Goal: Find specific page/section: Find specific page/section

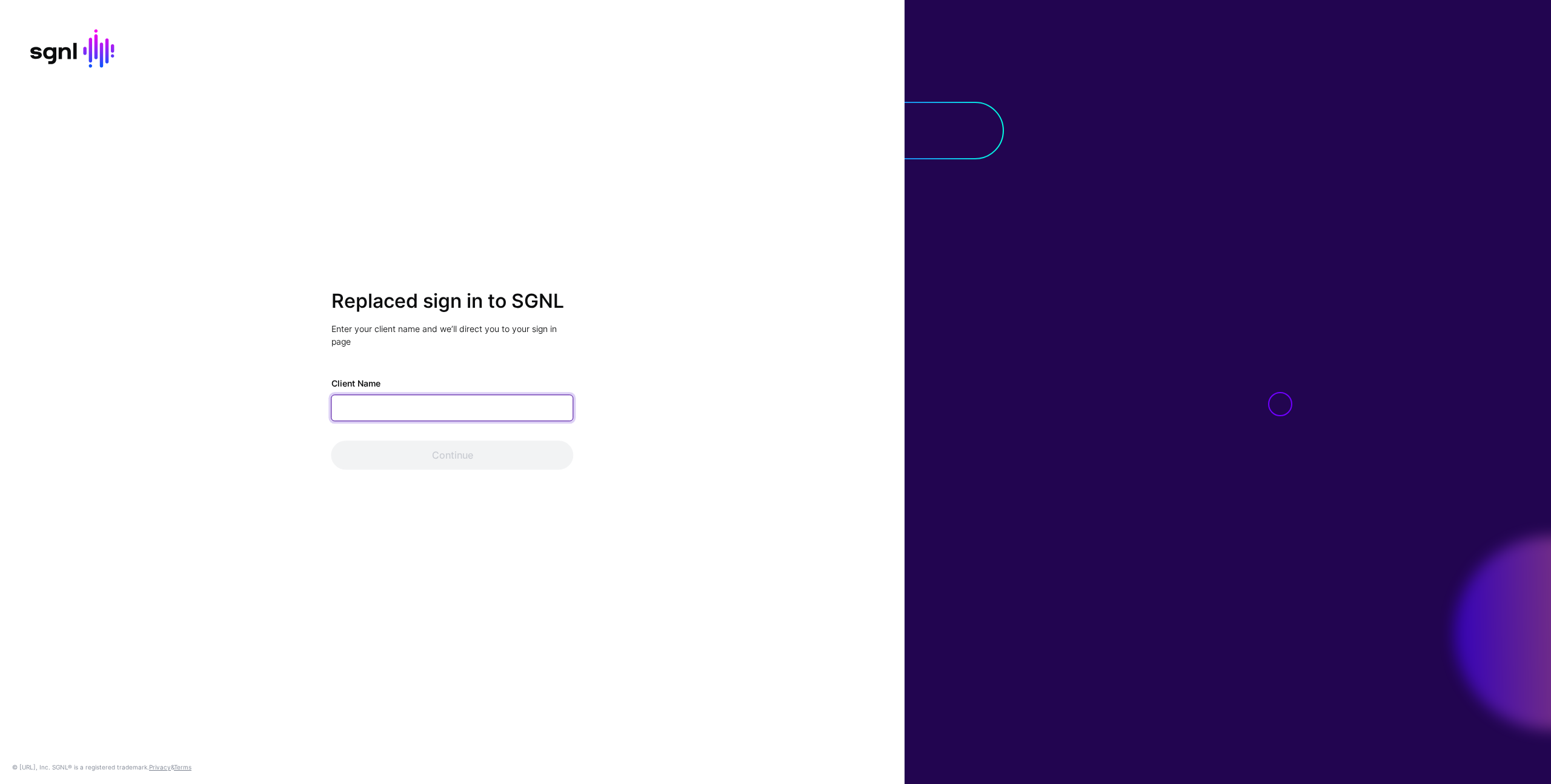
click at [454, 408] on input "Client Name" at bounding box center [453, 408] width 243 height 27
drag, startPoint x: 388, startPoint y: 184, endPoint x: 320, endPoint y: 118, distance: 94.8
click at [386, 182] on div "Replaced sign in to SGNL Enter your client name and we’ll direct you to your si…" at bounding box center [452, 392] width 904 height 784
drag, startPoint x: 509, startPoint y: 161, endPoint x: 534, endPoint y: 146, distance: 29.2
click at [511, 164] on div "Replaced sign in to SGNL Enter your client name and we’ll direct you to your si…" at bounding box center [452, 392] width 904 height 784
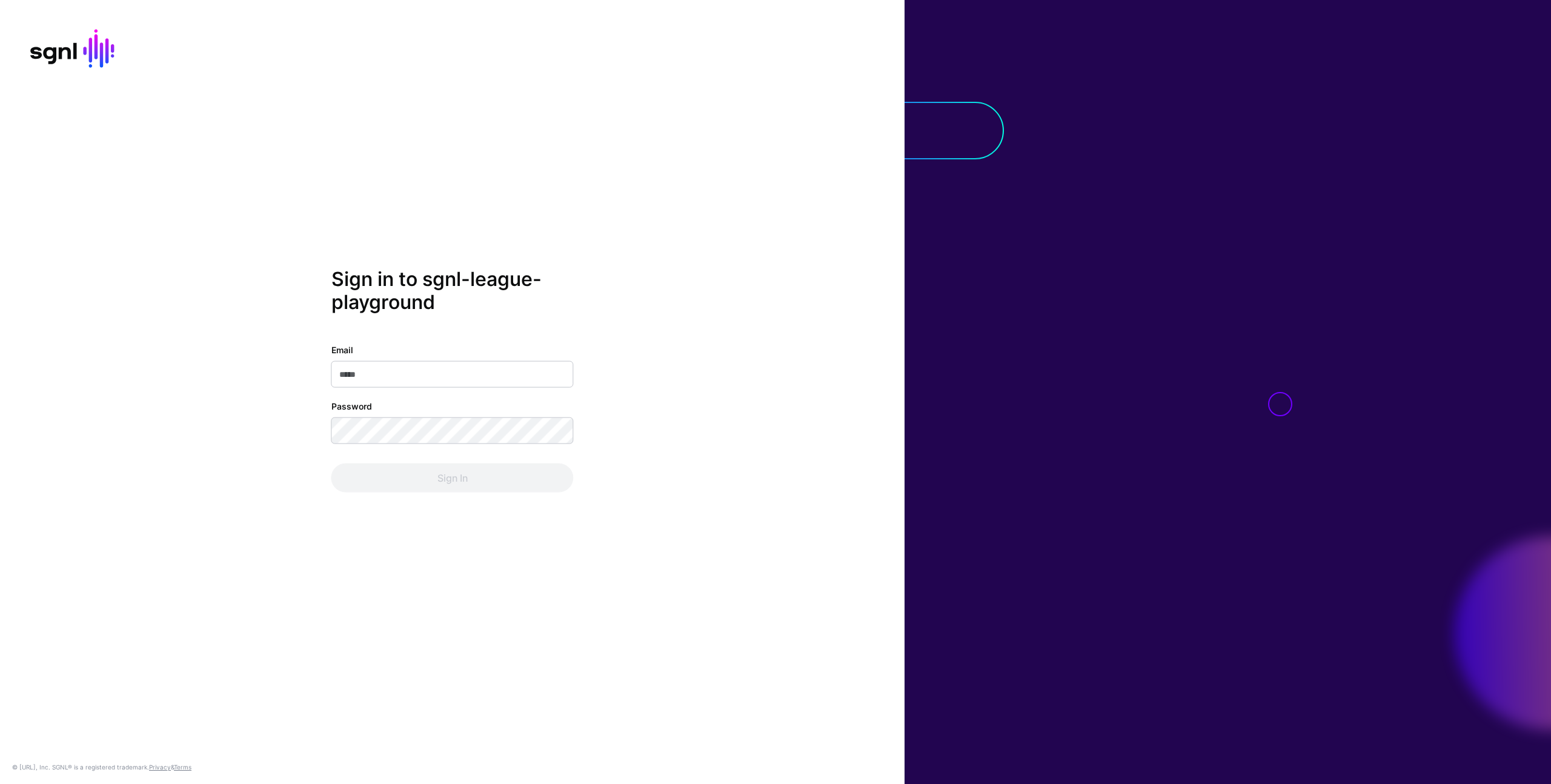
type input "**********"
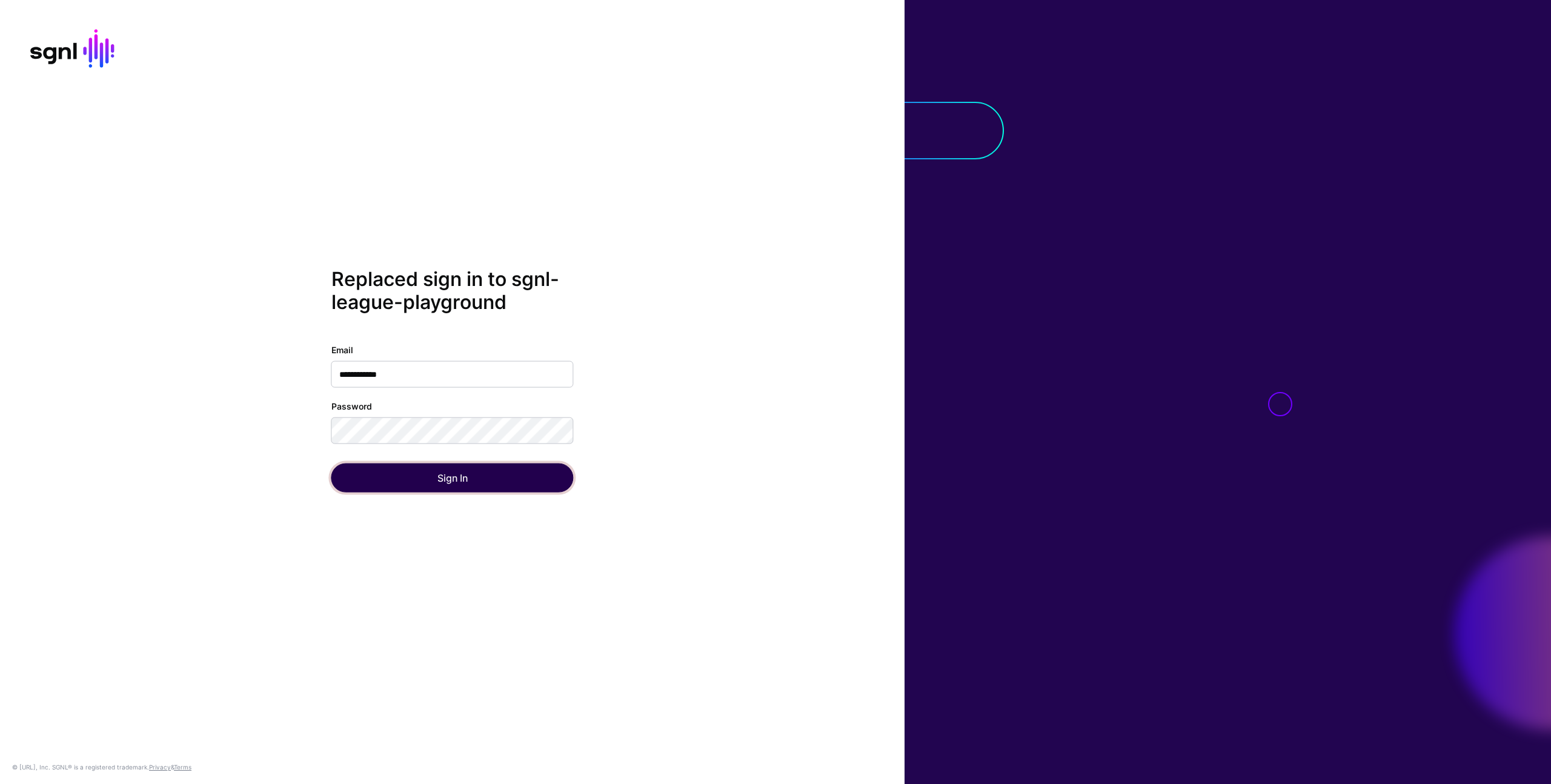
click at [458, 478] on button "Sign In" at bounding box center [453, 477] width 243 height 29
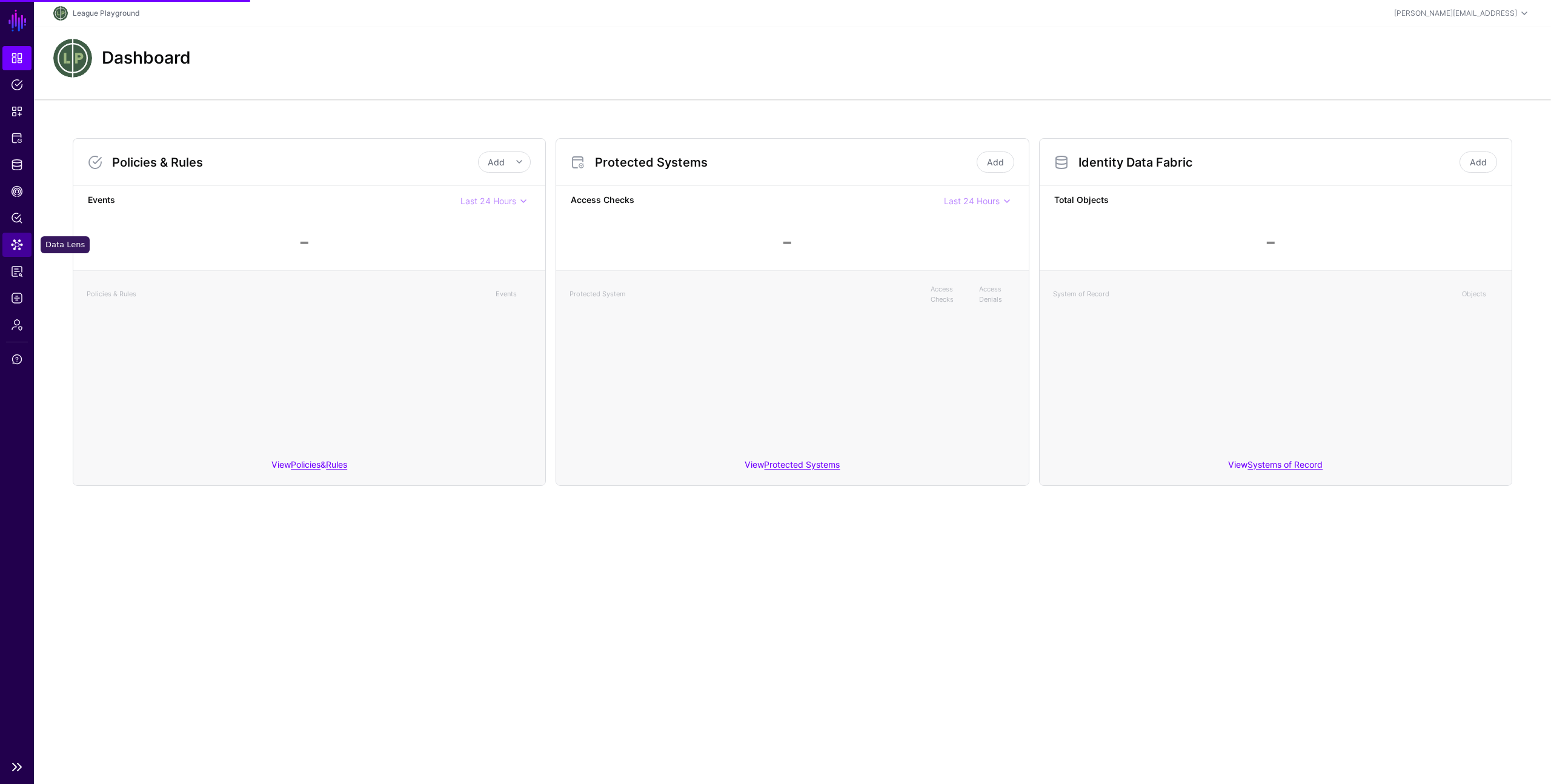
click at [22, 244] on span "Data Lens" at bounding box center [17, 244] width 12 height 12
